Goal: Find specific page/section: Find specific page/section

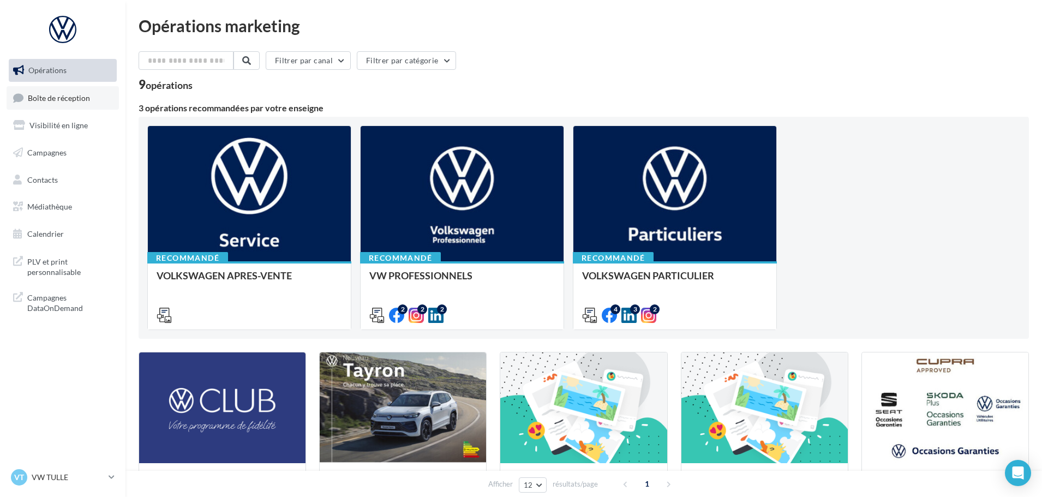
click at [60, 100] on span "Boîte de réception" at bounding box center [59, 97] width 62 height 9
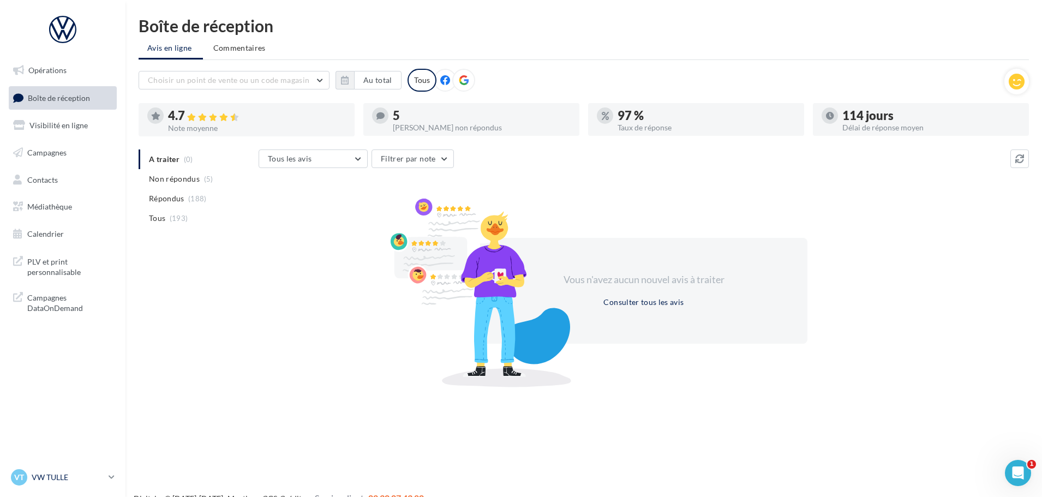
click at [110, 474] on icon at bounding box center [112, 477] width 6 height 9
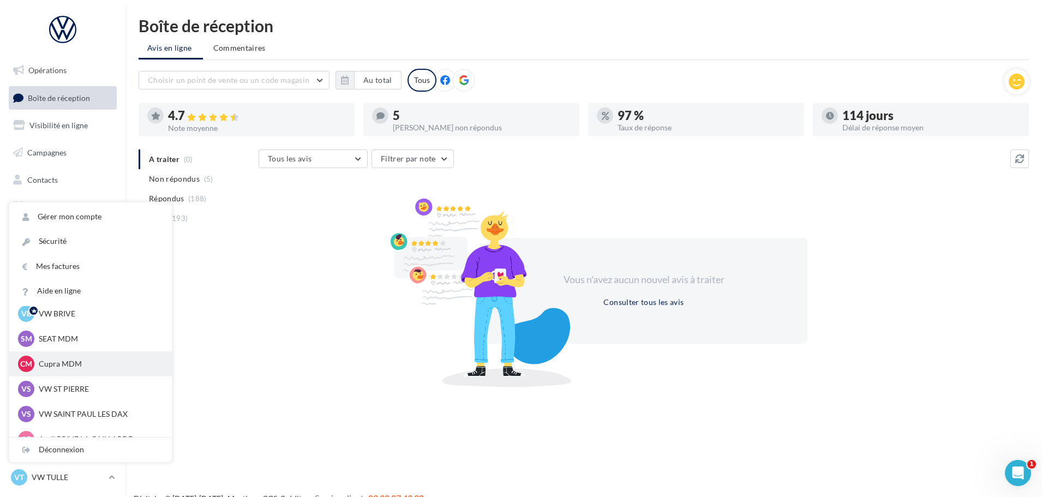
scroll to position [55, 0]
click at [92, 367] on p "VW ST PIERRE" at bounding box center [99, 370] width 120 height 11
